Goal: Find specific page/section: Find specific page/section

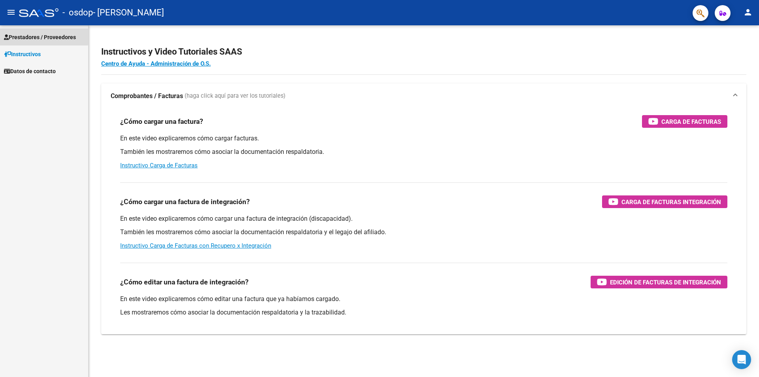
click at [34, 35] on span "Prestadores / Proveedores" at bounding box center [40, 37] width 72 height 9
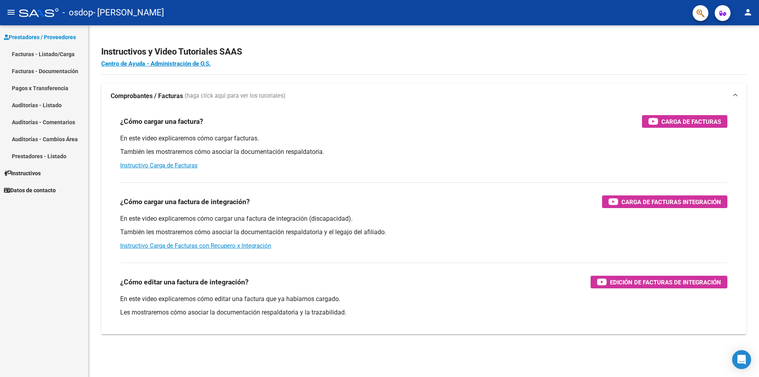
click at [25, 57] on link "Facturas - Listado/Carga" at bounding box center [44, 53] width 88 height 17
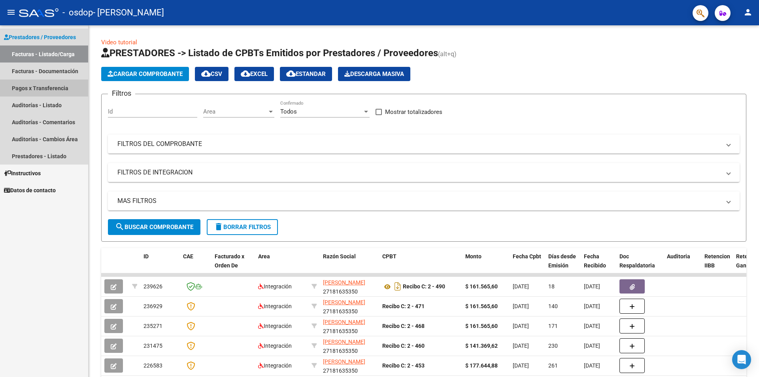
click at [40, 86] on link "Pagos x Transferencia" at bounding box center [44, 88] width 88 height 17
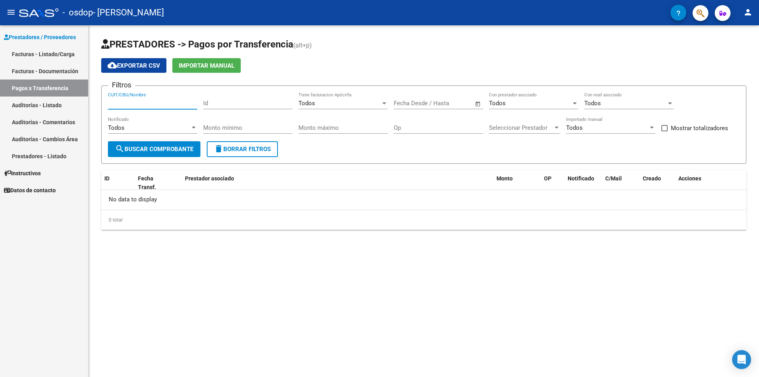
click at [120, 104] on input "CUIT/CBU/Nombre" at bounding box center [152, 103] width 89 height 7
click at [25, 54] on link "Facturas - Listado/Carga" at bounding box center [44, 53] width 88 height 17
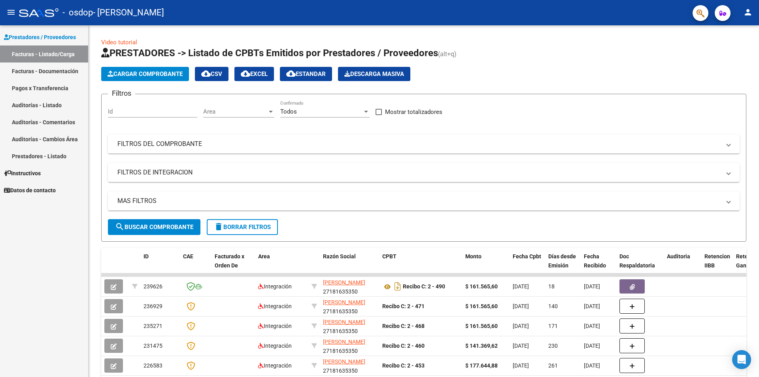
click at [27, 87] on link "Pagos x Transferencia" at bounding box center [44, 88] width 88 height 17
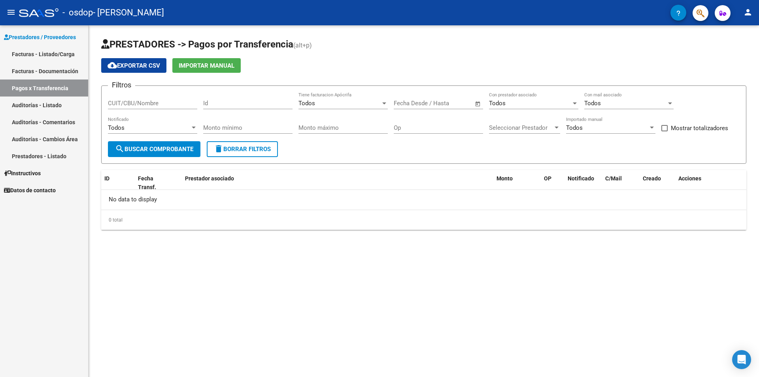
click at [179, 149] on span "search Buscar Comprobante" at bounding box center [154, 149] width 78 height 7
click at [121, 199] on div "No data to display" at bounding box center [424, 200] width 646 height 20
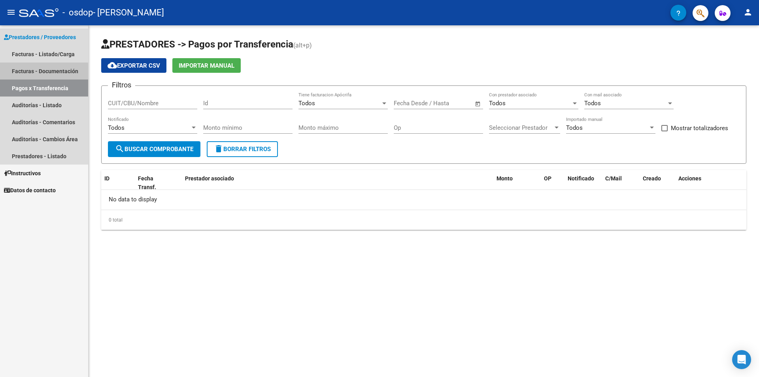
click at [33, 73] on link "Facturas - Documentación" at bounding box center [44, 70] width 88 height 17
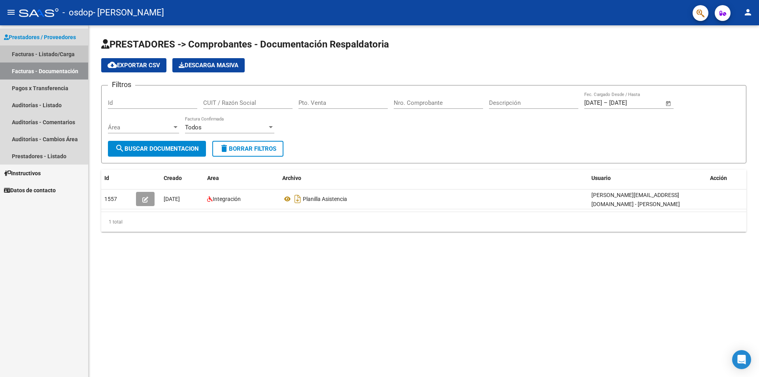
click at [34, 57] on link "Facturas - Listado/Carga" at bounding box center [44, 53] width 88 height 17
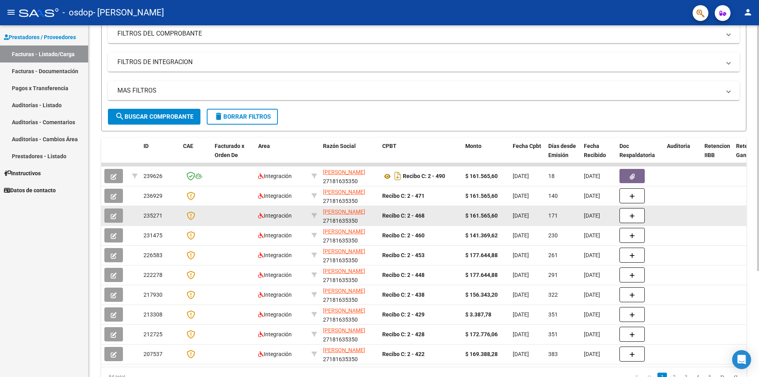
scroll to position [119, 0]
